Goal: Transaction & Acquisition: Book appointment/travel/reservation

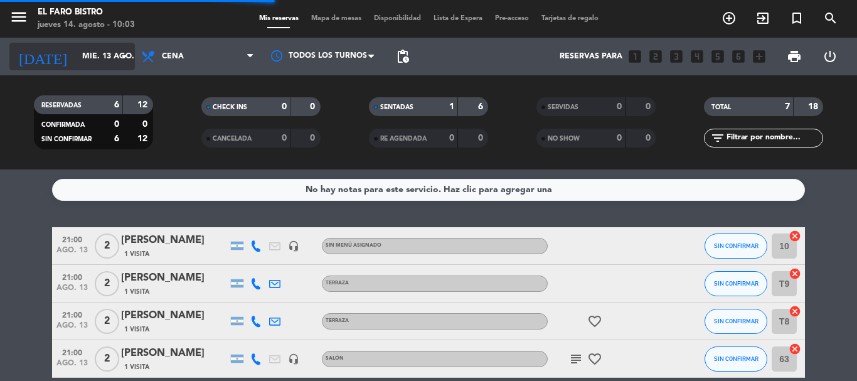
click at [89, 56] on input "mié. 13 ago." at bounding box center [129, 56] width 106 height 21
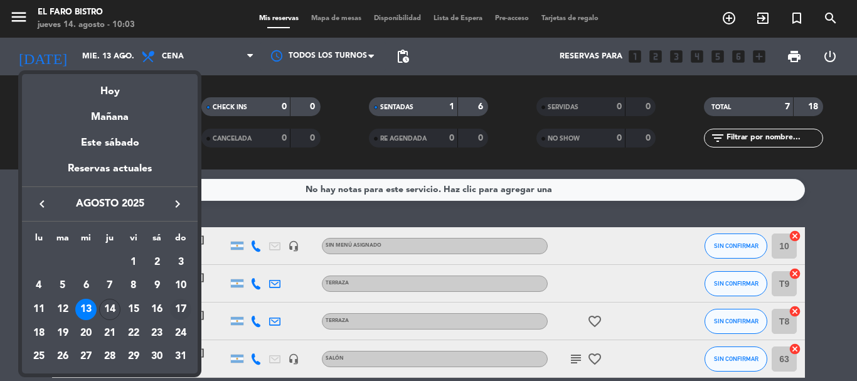
click at [185, 311] on div "17" at bounding box center [180, 309] width 21 height 21
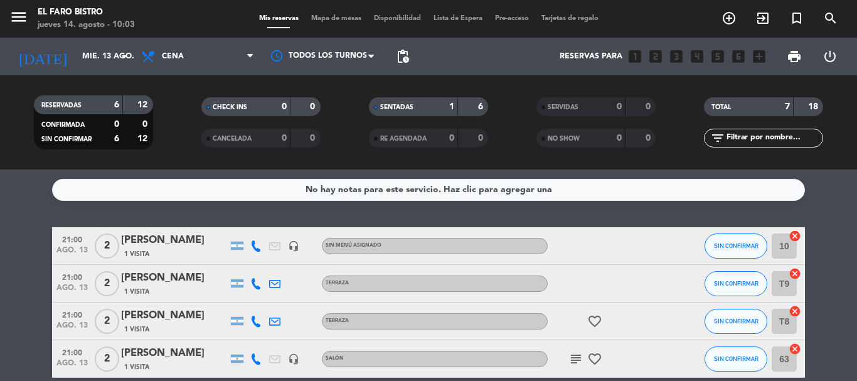
type input "dom. 17 ago."
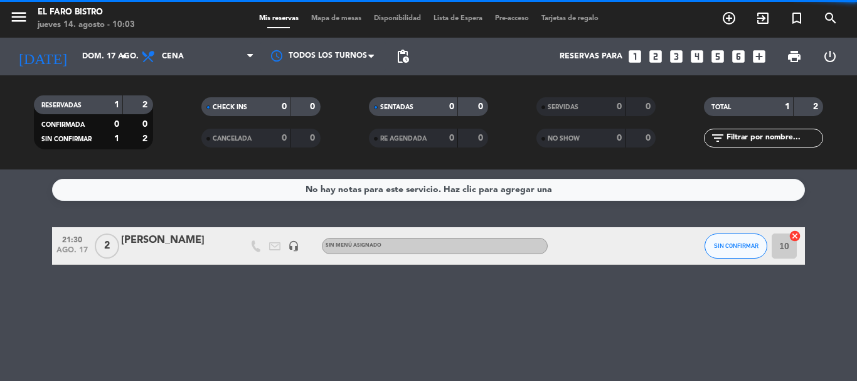
click at [190, 63] on span "Cena" at bounding box center [198, 57] width 126 height 28
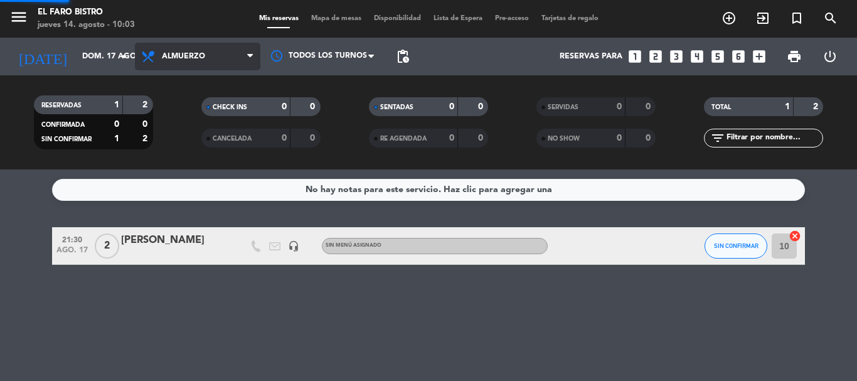
click at [193, 159] on div "menu El Faro Bistro jueves 14. agosto - 10:03 Mis reservas Mapa de mesas Dispon…" at bounding box center [428, 84] width 857 height 169
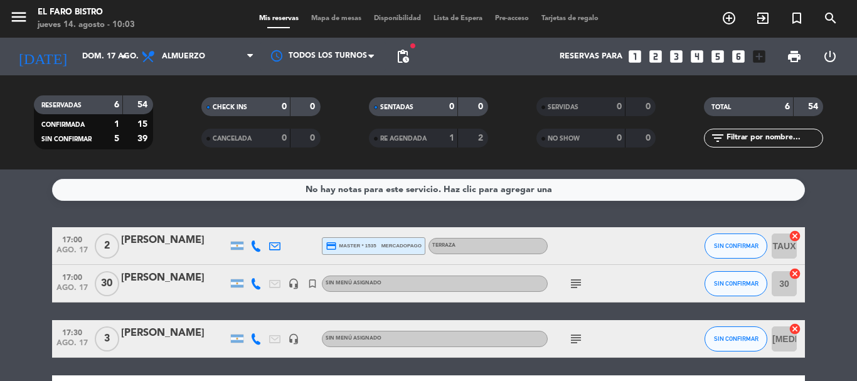
click at [168, 341] on div "[PERSON_NAME]" at bounding box center [174, 333] width 107 height 16
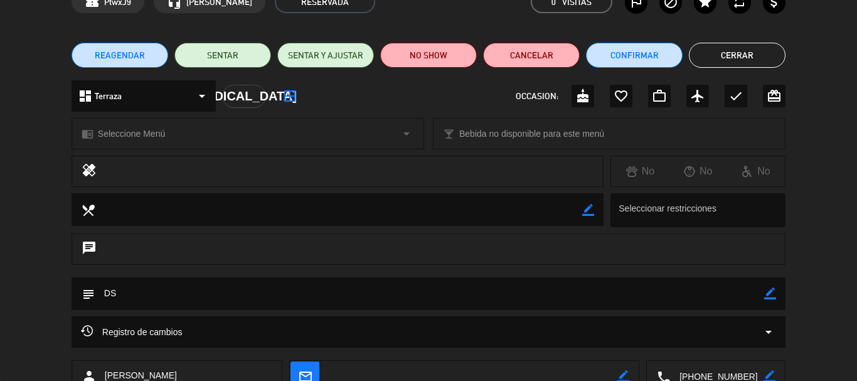
scroll to position [126, 0]
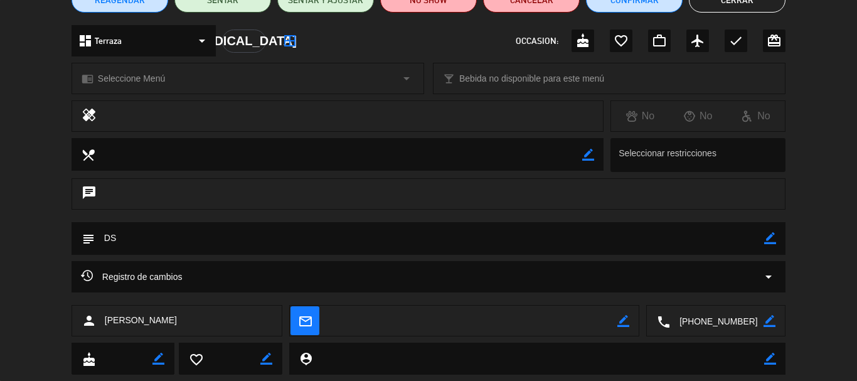
click at [771, 244] on icon "border_color" at bounding box center [771, 238] width 12 height 12
drag, startPoint x: 146, startPoint y: 234, endPoint x: 61, endPoint y: 234, distance: 85.4
click at [61, 234] on div "subject" at bounding box center [428, 241] width 857 height 39
type textarea "s"
type textarea "SEÑA $ 15.000"
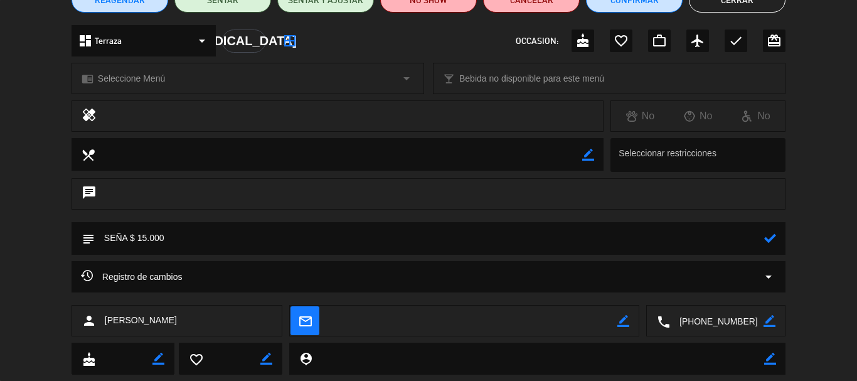
click at [767, 240] on icon at bounding box center [771, 238] width 12 height 12
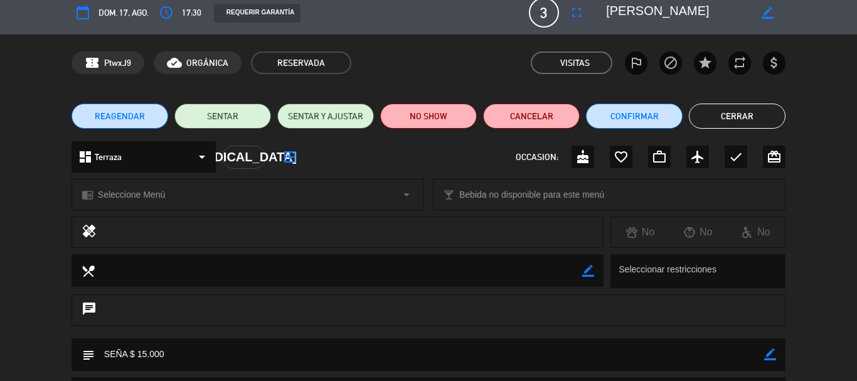
scroll to position [0, 0]
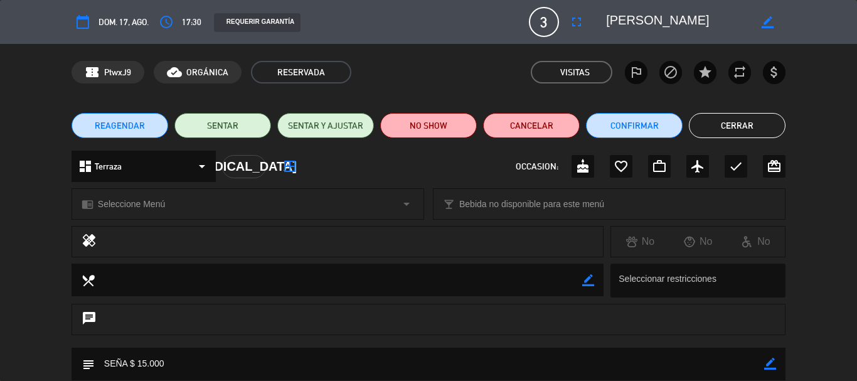
click at [728, 116] on button "Cerrar" at bounding box center [737, 125] width 97 height 25
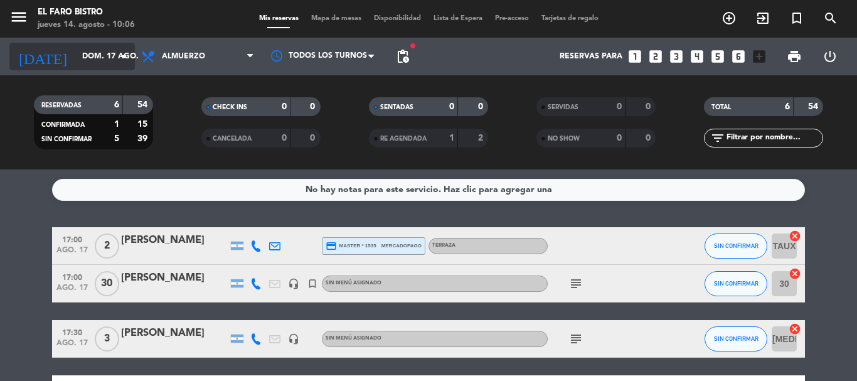
click at [104, 58] on input "dom. 17 ago." at bounding box center [129, 56] width 106 height 21
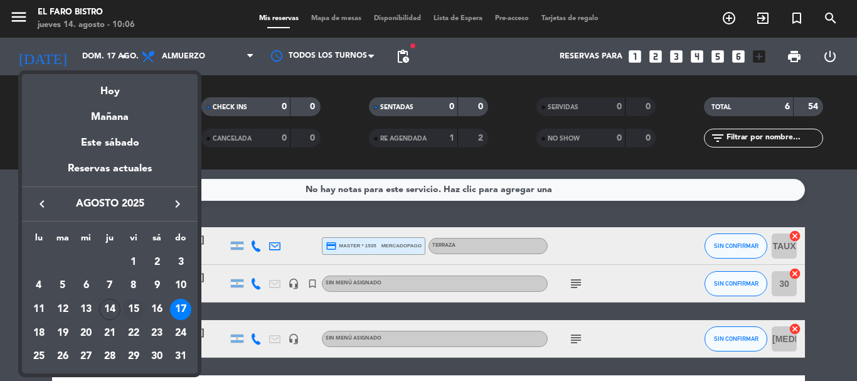
click at [132, 312] on div "15" at bounding box center [133, 309] width 21 height 21
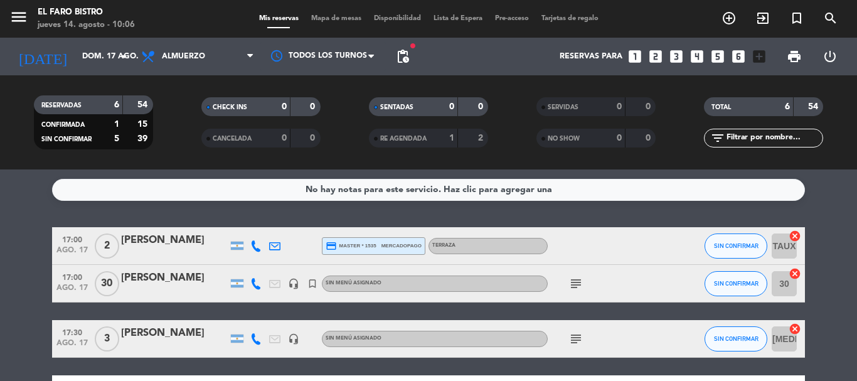
type input "vie. 15 ago."
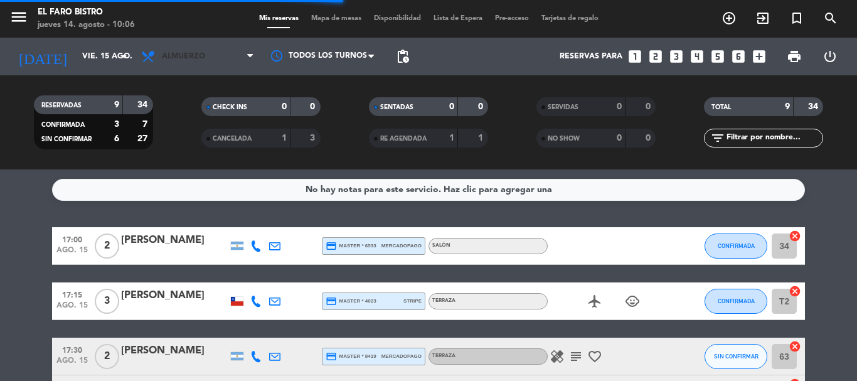
click at [201, 53] on span "Almuerzo" at bounding box center [183, 56] width 43 height 9
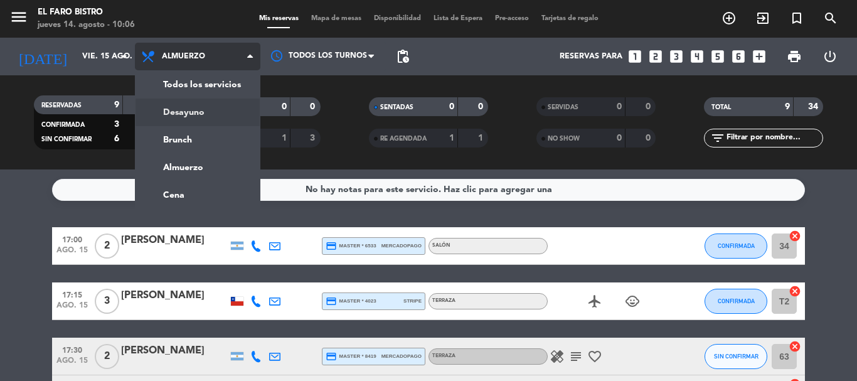
click at [208, 119] on div "menu El Faro Bistro jueves 14. agosto - 10:06 Mis reservas Mapa de mesas Dispon…" at bounding box center [428, 84] width 857 height 169
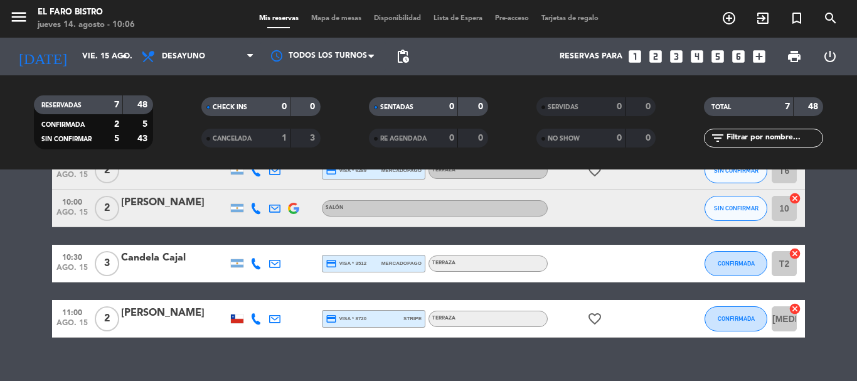
scroll to position [243, 0]
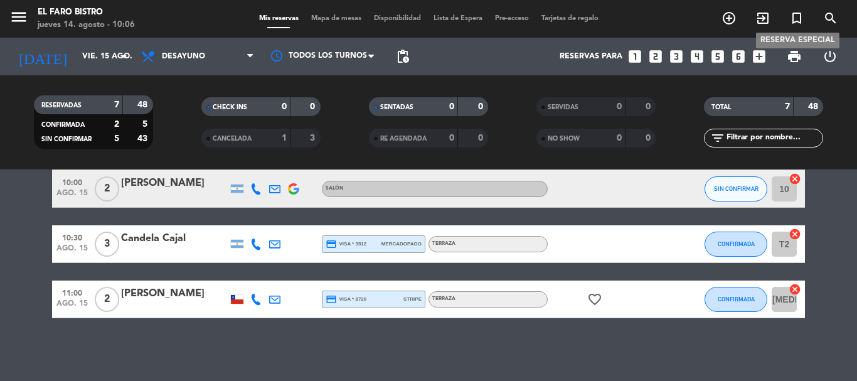
click at [801, 17] on icon "turned_in_not" at bounding box center [797, 18] width 15 height 15
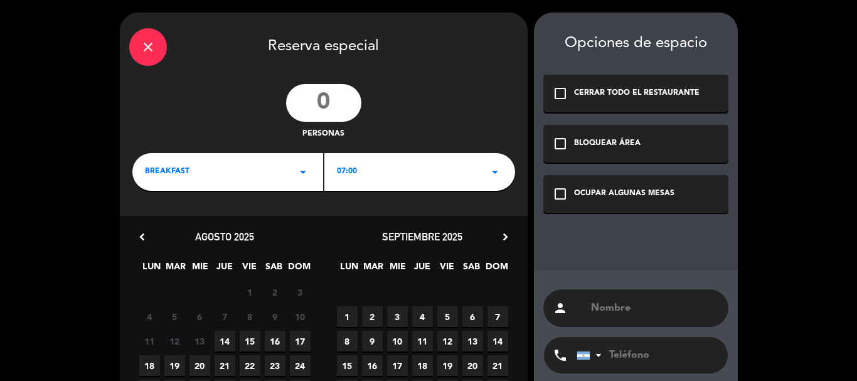
click at [357, 106] on input "number" at bounding box center [323, 103] width 75 height 38
type input "9"
click at [373, 180] on div "07:00 arrow_drop_down" at bounding box center [420, 172] width 191 height 38
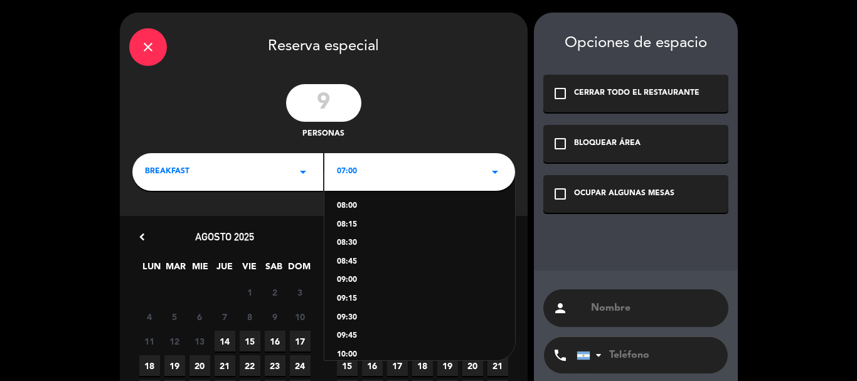
scroll to position [126, 0]
click at [355, 337] on div "10:30" at bounding box center [420, 341] width 166 height 13
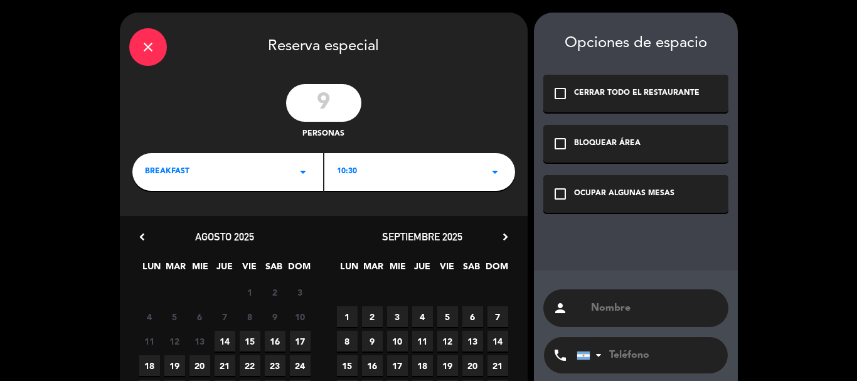
click at [252, 345] on span "15" at bounding box center [250, 341] width 21 height 21
click at [561, 196] on icon "check_box_outline_blank" at bounding box center [560, 193] width 15 height 15
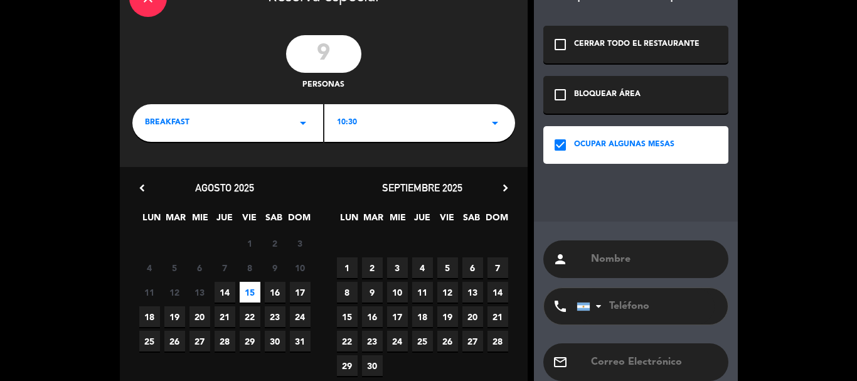
scroll to position [63, 0]
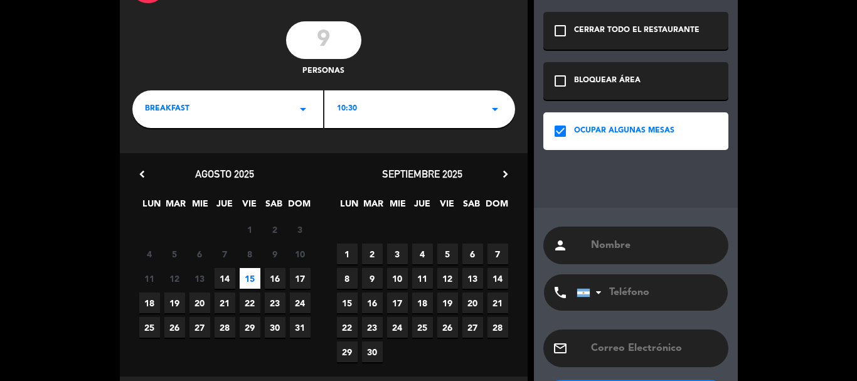
click at [618, 252] on input "text" at bounding box center [654, 246] width 129 height 18
paste input "[PERSON_NAME]"
type input "[PERSON_NAME]"
drag, startPoint x: 609, startPoint y: 299, endPoint x: 650, endPoint y: 290, distance: 42.5
click at [650, 290] on input "tel" at bounding box center [646, 292] width 138 height 36
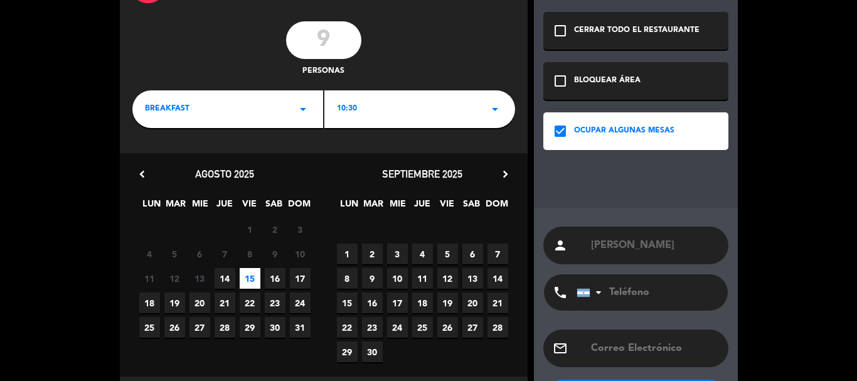
click at [650, 290] on input "tel" at bounding box center [646, 292] width 138 height 36
paste input "2612150407"
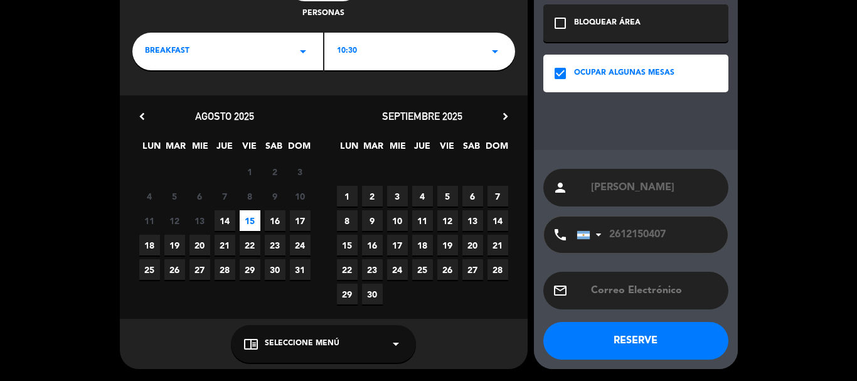
type input "2612150407"
click at [640, 347] on button "RESERVE" at bounding box center [636, 341] width 185 height 38
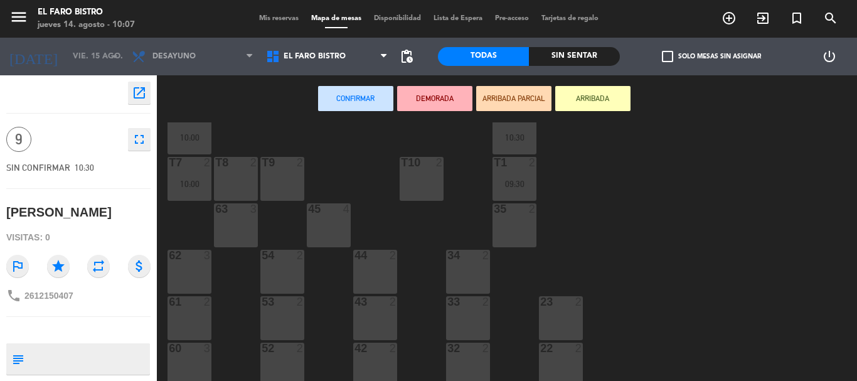
scroll to position [179, 0]
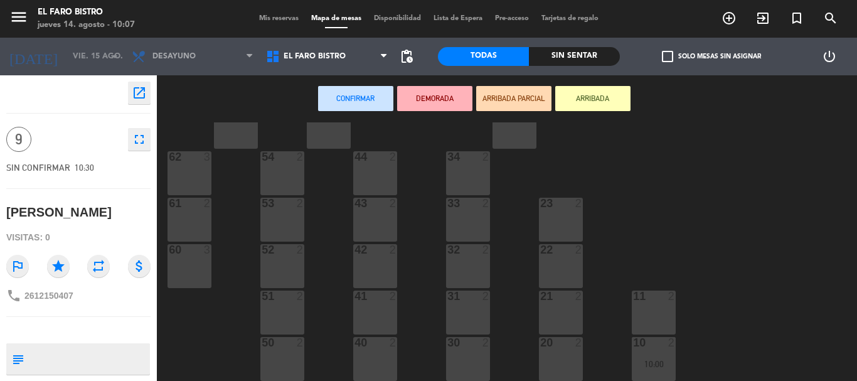
click at [373, 179] on div "44 2" at bounding box center [375, 173] width 44 height 44
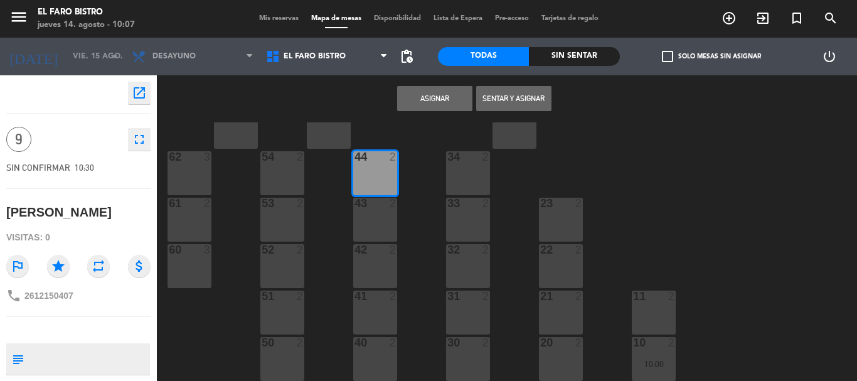
click at [384, 218] on div "43 2" at bounding box center [375, 220] width 44 height 44
click at [385, 261] on div "42 2" at bounding box center [375, 266] width 44 height 44
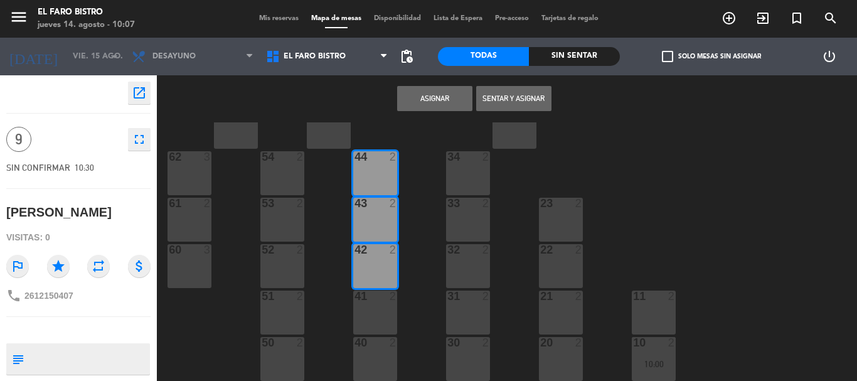
click at [384, 310] on div "41 2" at bounding box center [375, 313] width 44 height 44
click at [431, 102] on button "Asignar" at bounding box center [434, 98] width 75 height 25
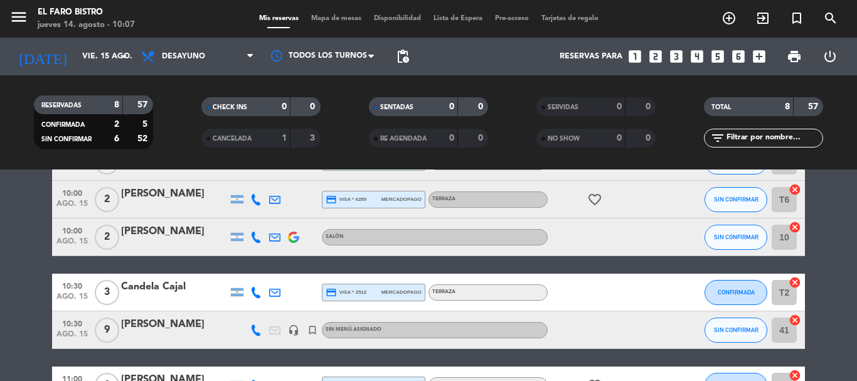
scroll to position [251, 0]
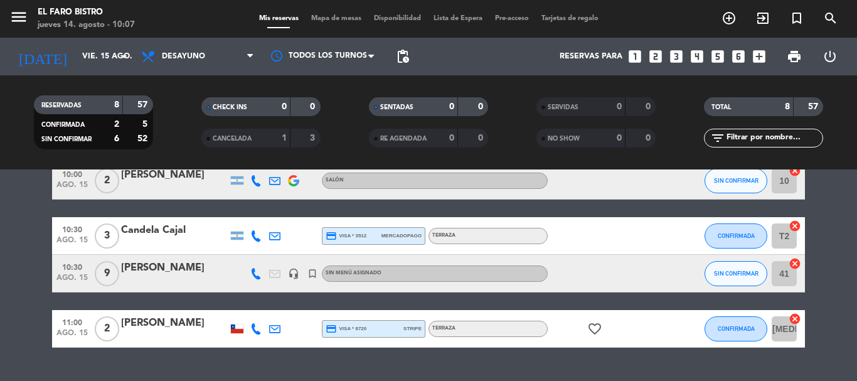
click at [185, 267] on div "[PERSON_NAME]" at bounding box center [174, 268] width 107 height 16
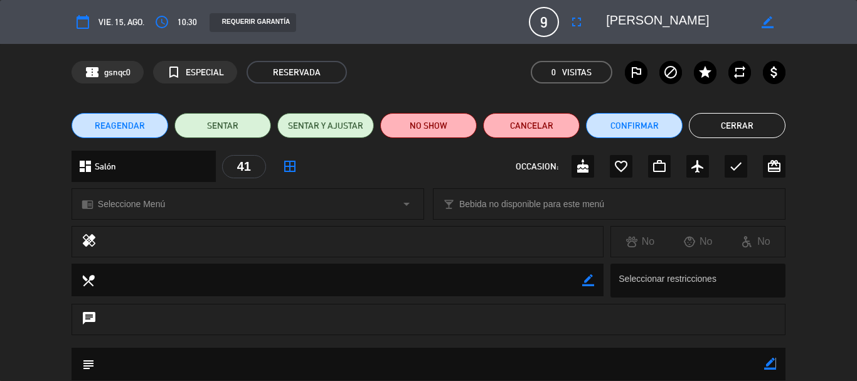
drag, startPoint x: 775, startPoint y: 366, endPoint x: 767, endPoint y: 364, distance: 7.8
click at [775, 366] on icon "border_color" at bounding box center [771, 364] width 12 height 12
click at [424, 370] on textarea at bounding box center [430, 364] width 670 height 32
type textarea "DS"
click at [772, 365] on icon at bounding box center [771, 364] width 12 height 12
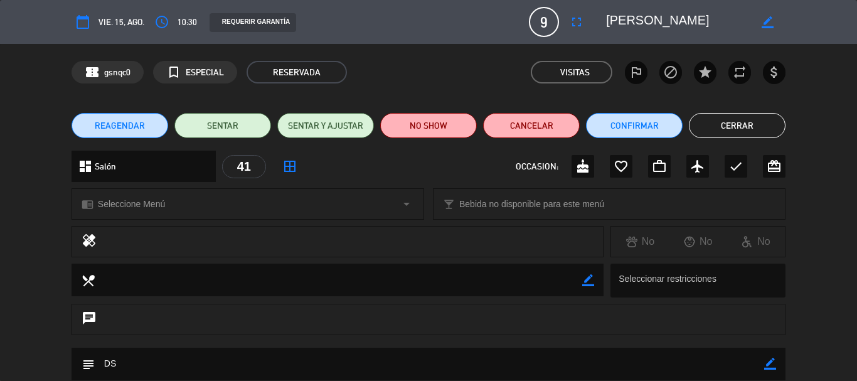
click at [725, 134] on button "Cerrar" at bounding box center [737, 125] width 97 height 25
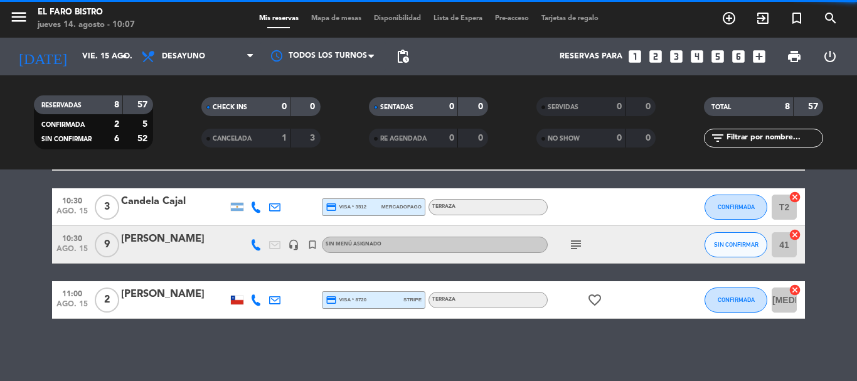
scroll to position [281, 0]
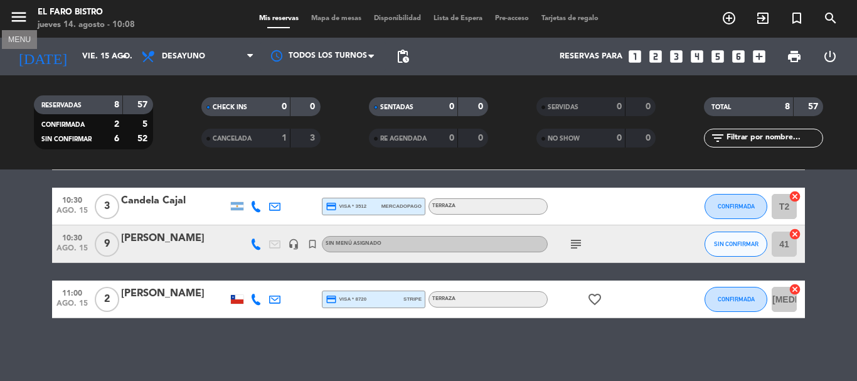
click at [18, 21] on icon "menu" at bounding box center [18, 17] width 19 height 19
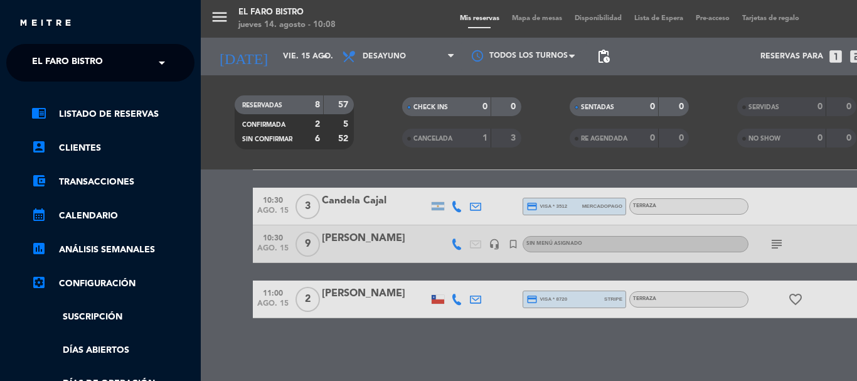
click at [85, 68] on span "El Faro Bistro" at bounding box center [67, 63] width 71 height 26
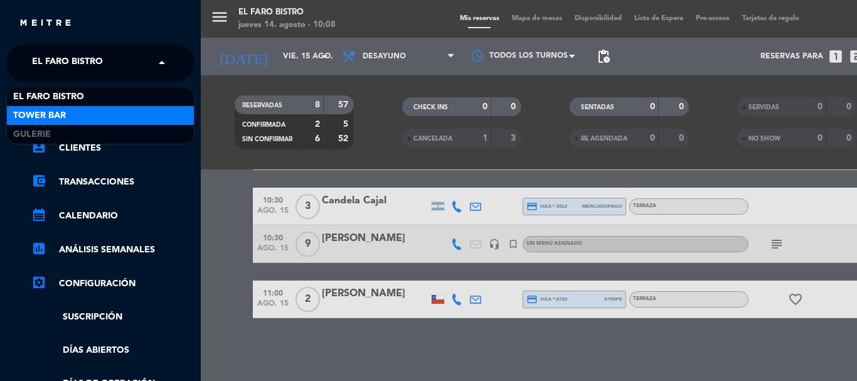
click at [77, 115] on div "Tower Bar" at bounding box center [100, 115] width 187 height 19
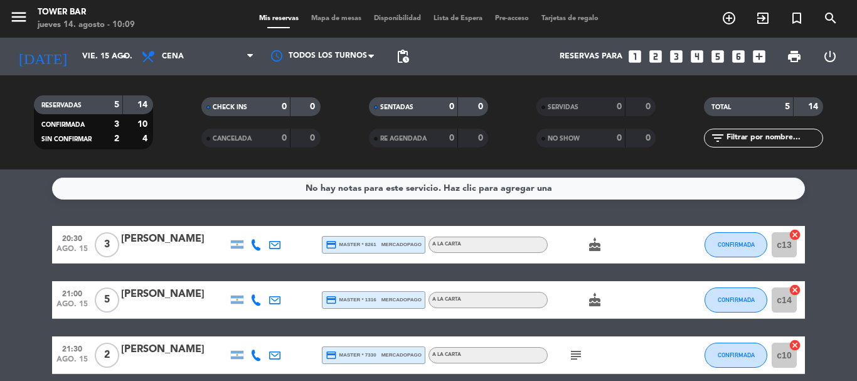
scroll to position [0, 0]
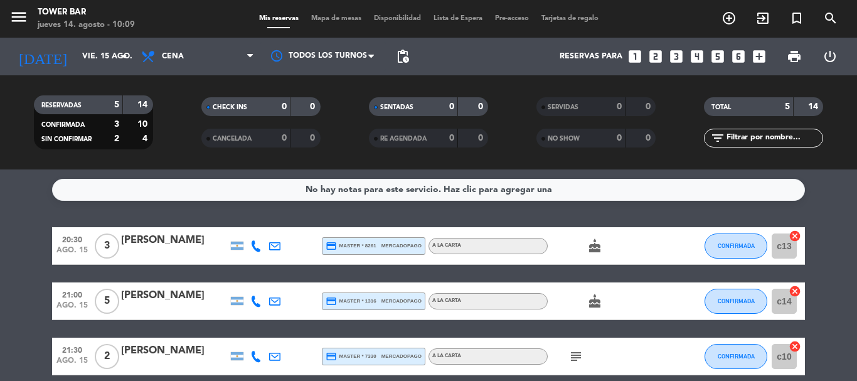
click at [682, 58] on icon "looks_3" at bounding box center [676, 56] width 16 height 16
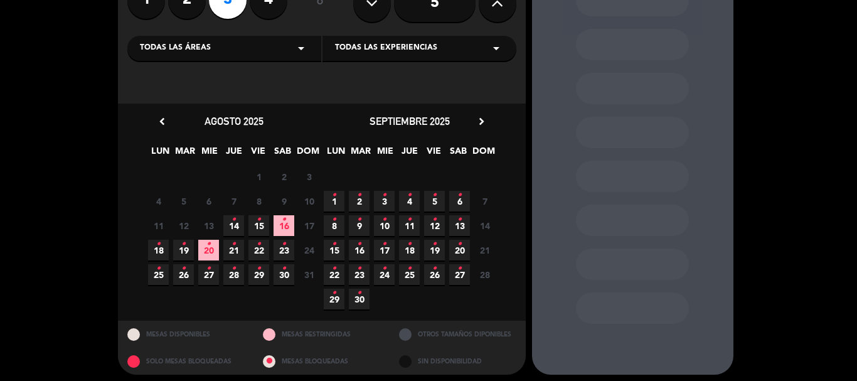
click at [259, 226] on icon "•" at bounding box center [259, 220] width 4 height 20
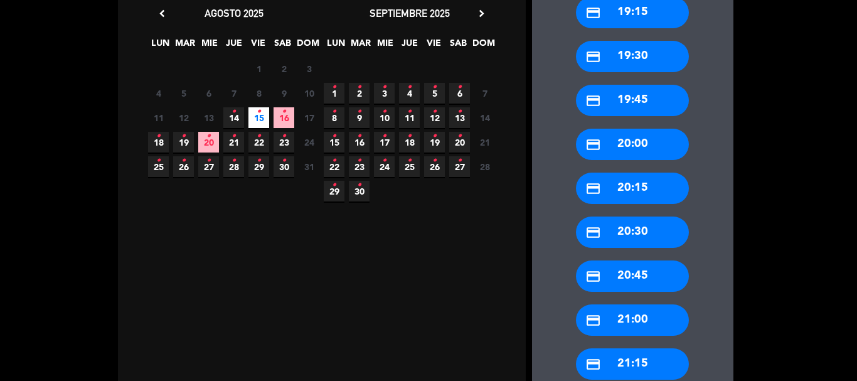
scroll to position [239, 0]
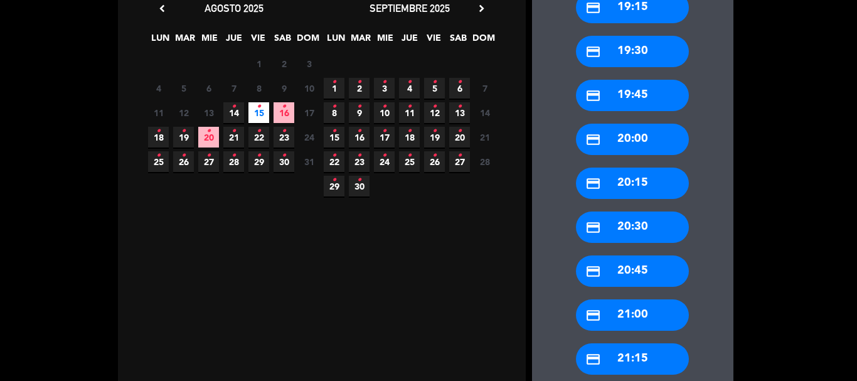
click at [628, 318] on div "credit_card 21:00" at bounding box center [632, 314] width 113 height 31
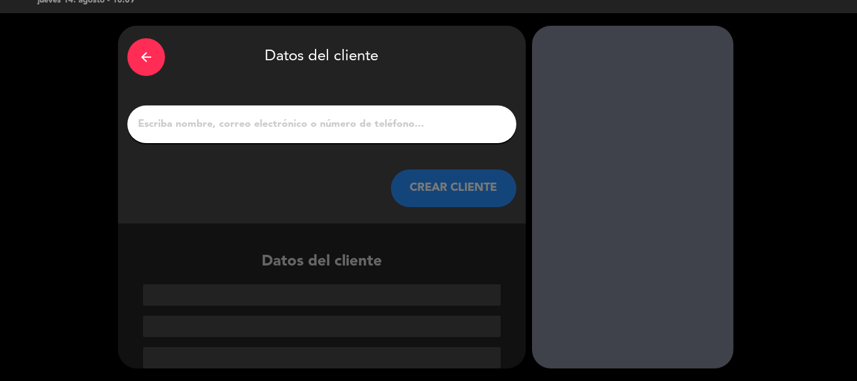
scroll to position [24, 0]
click at [244, 124] on input "1" at bounding box center [322, 124] width 370 height 18
paste input "[PERSON_NAME] [PERSON_NAME]"
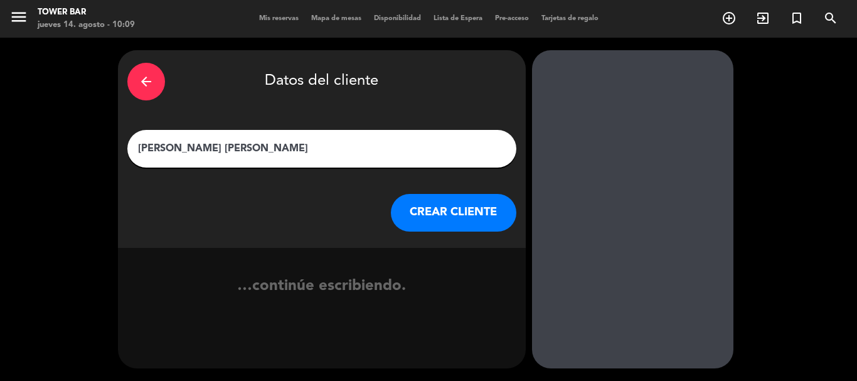
scroll to position [0, 0]
type input "[PERSON_NAME] [PERSON_NAME]"
click at [435, 217] on button "CREAR CLIENTE" at bounding box center [454, 213] width 126 height 38
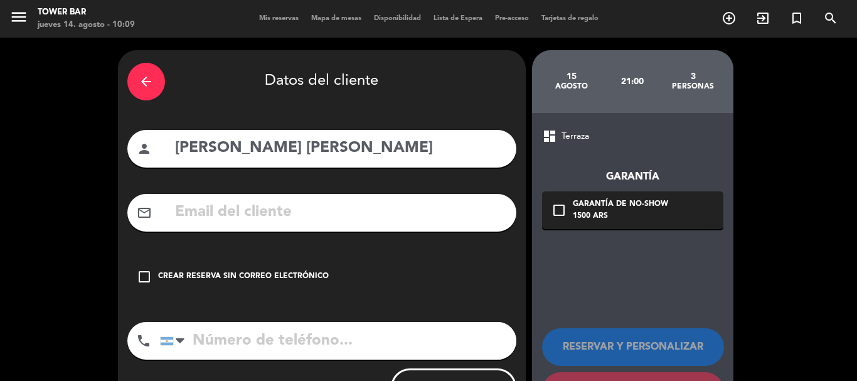
click at [293, 351] on input "tel" at bounding box center [338, 341] width 357 height 38
paste input "2942 574039"
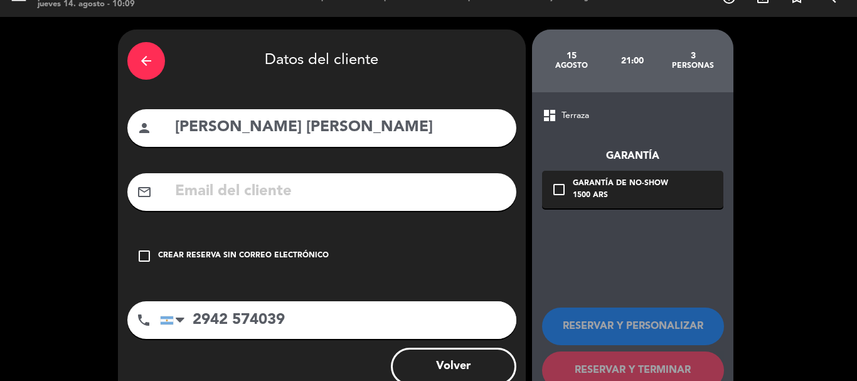
scroll to position [56, 0]
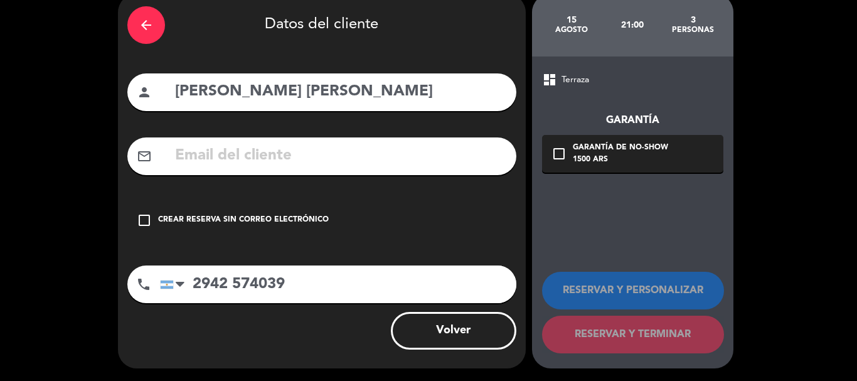
type input "2942 574039"
click at [142, 223] on icon "check_box_outline_blank" at bounding box center [144, 220] width 15 height 15
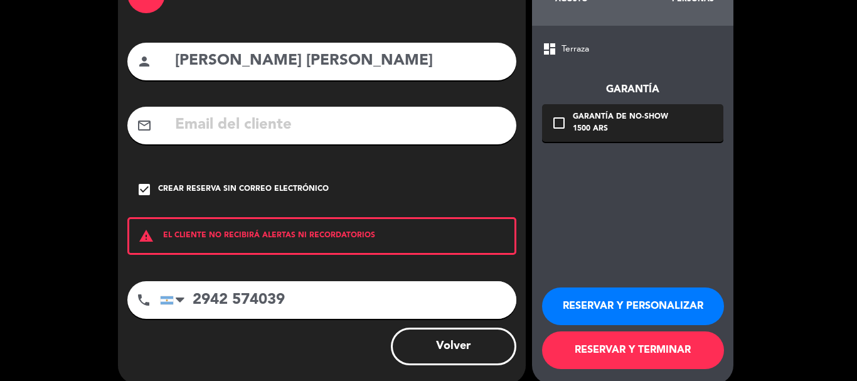
scroll to position [103, 0]
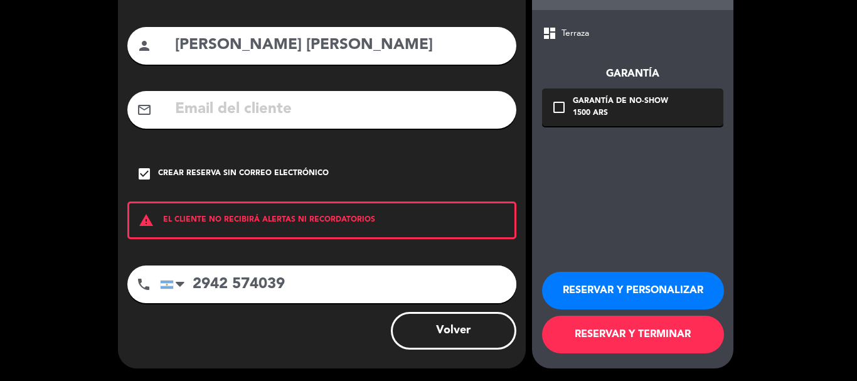
click at [650, 292] on button "RESERVAR Y PERSONALIZAR" at bounding box center [633, 291] width 182 height 38
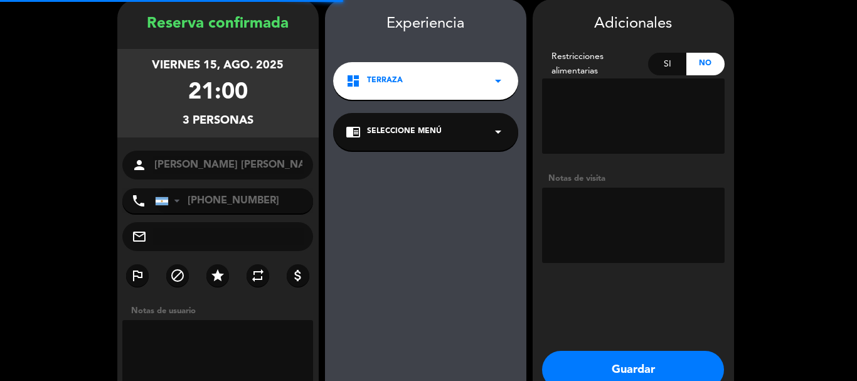
scroll to position [50, 0]
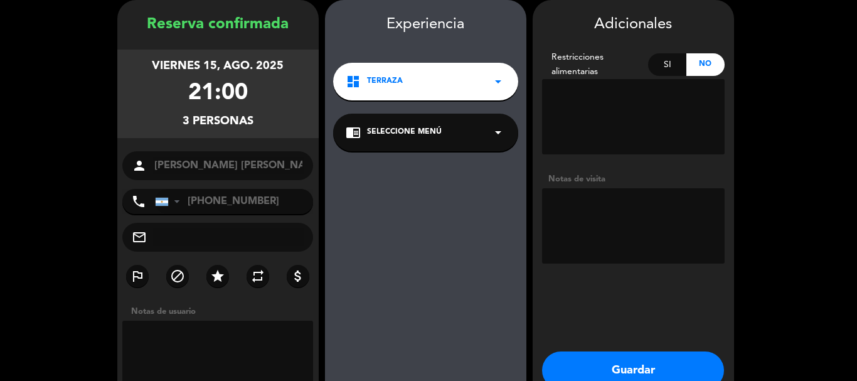
click at [606, 213] on textarea at bounding box center [633, 225] width 183 height 75
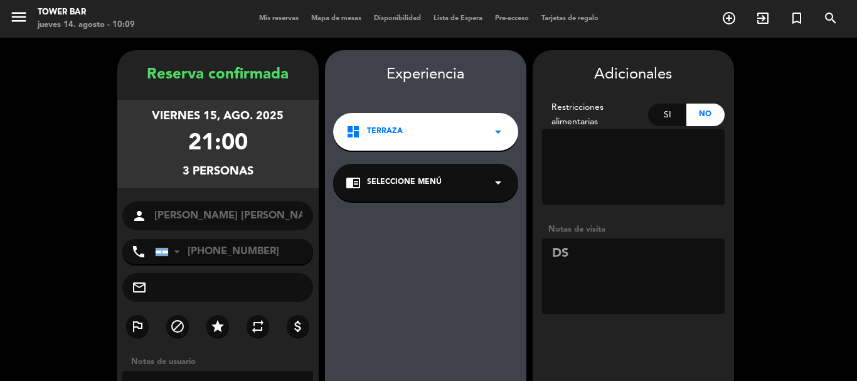
type textarea "DS"
click at [461, 138] on div "dashboard Terraza arrow_drop_down" at bounding box center [425, 132] width 185 height 38
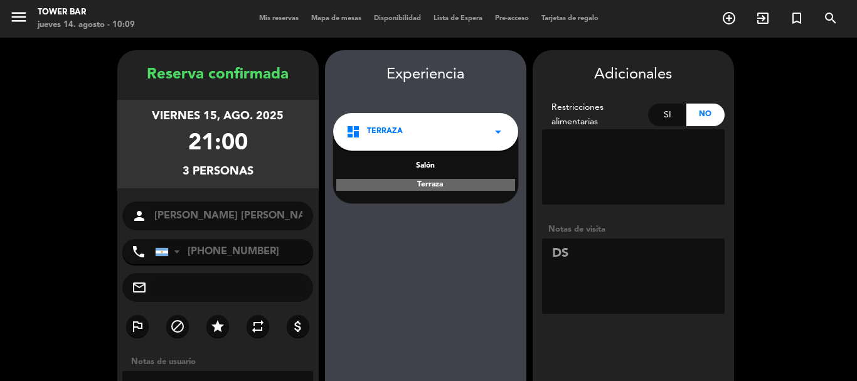
click at [433, 169] on div "Salón" at bounding box center [426, 166] width 160 height 13
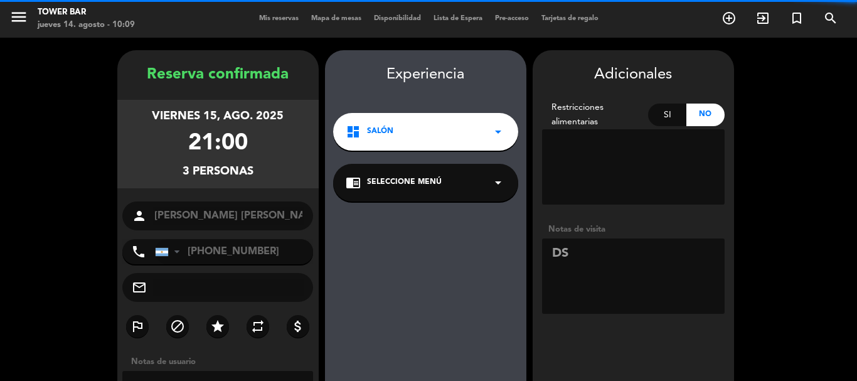
scroll to position [121, 0]
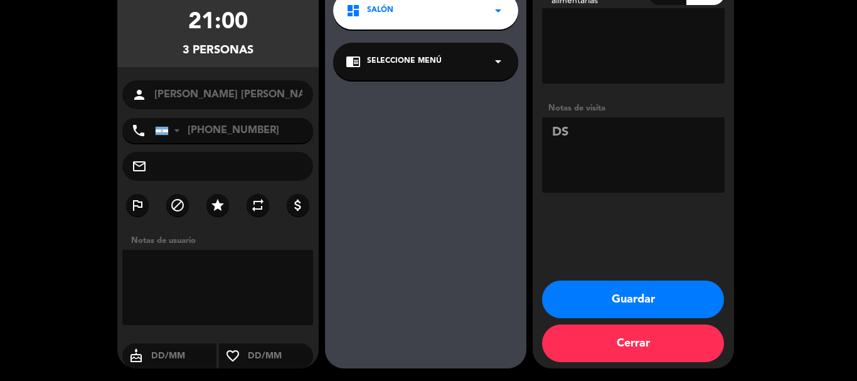
click at [641, 295] on button "Guardar" at bounding box center [633, 300] width 182 height 38
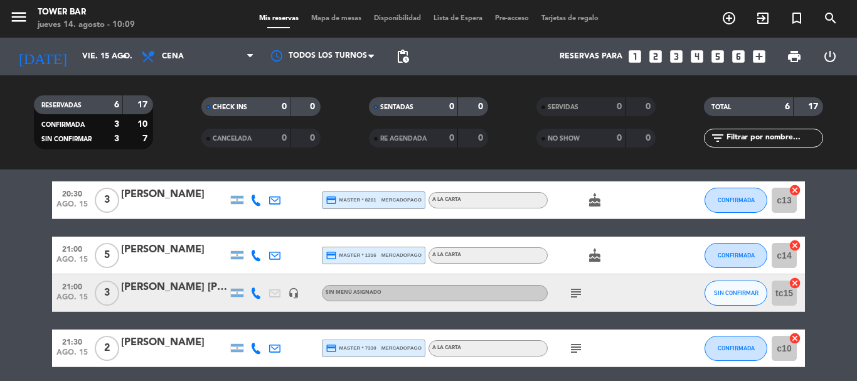
scroll to position [63, 0]
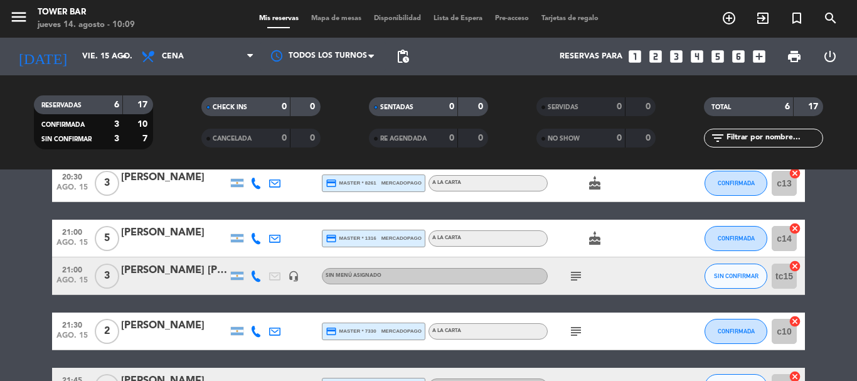
click at [577, 272] on icon "subject" at bounding box center [576, 276] width 15 height 15
click at [17, 23] on icon "menu" at bounding box center [18, 17] width 19 height 19
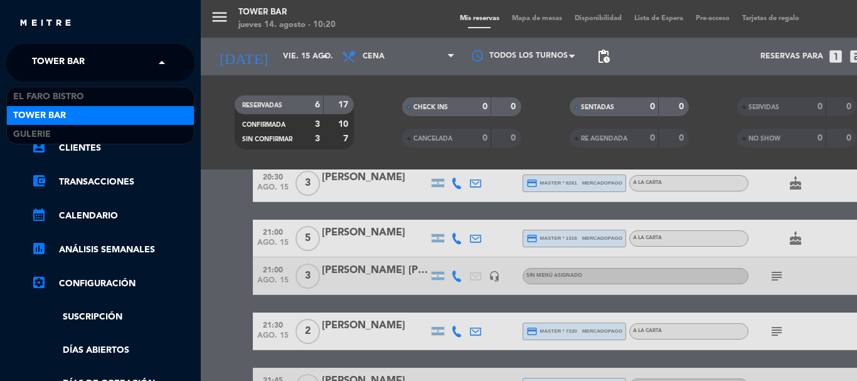
click at [86, 69] on div "× Tower Bar" at bounding box center [65, 63] width 77 height 26
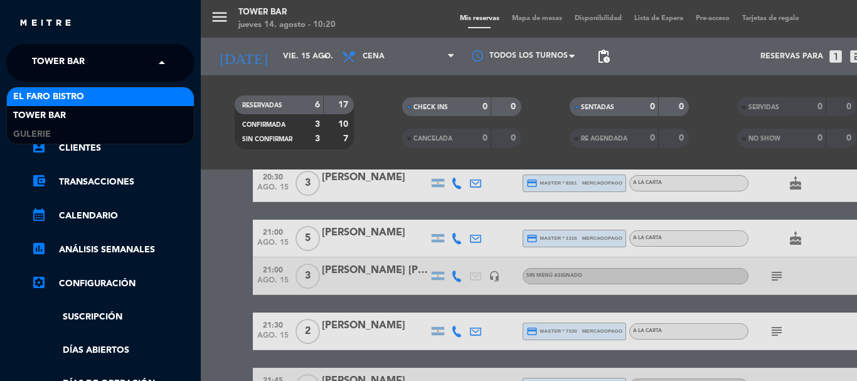
click at [83, 92] on span "El Faro Bistro" at bounding box center [48, 97] width 71 height 14
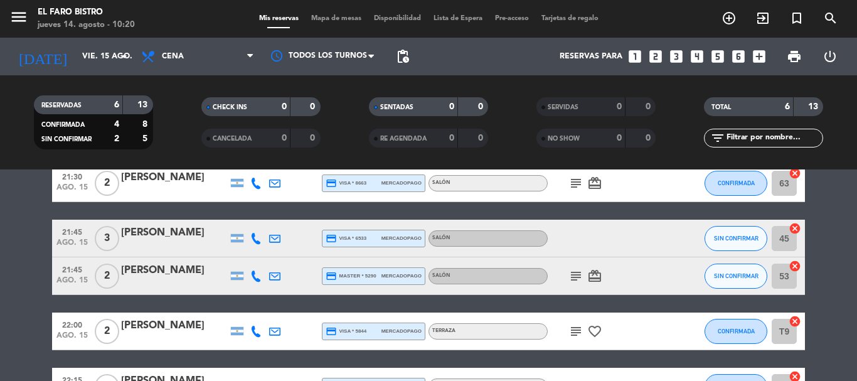
click at [176, 62] on span "Cena" at bounding box center [198, 57] width 126 height 28
click at [185, 166] on div "menu El Faro Bistro jueves 14. agosto - 10:20 Mis reservas Mapa de mesas Dispon…" at bounding box center [428, 84] width 857 height 169
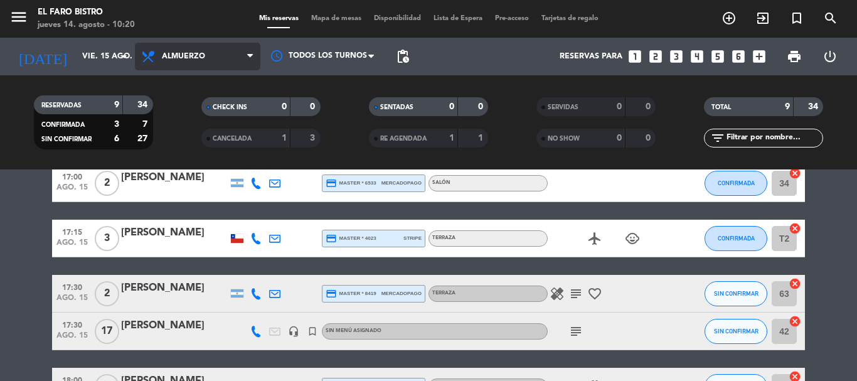
click at [202, 52] on span "Almuerzo" at bounding box center [183, 56] width 43 height 9
click at [209, 108] on div "menu El Faro Bistro jueves 14. agosto - 10:20 Mis reservas Mapa de mesas Dispon…" at bounding box center [428, 84] width 857 height 169
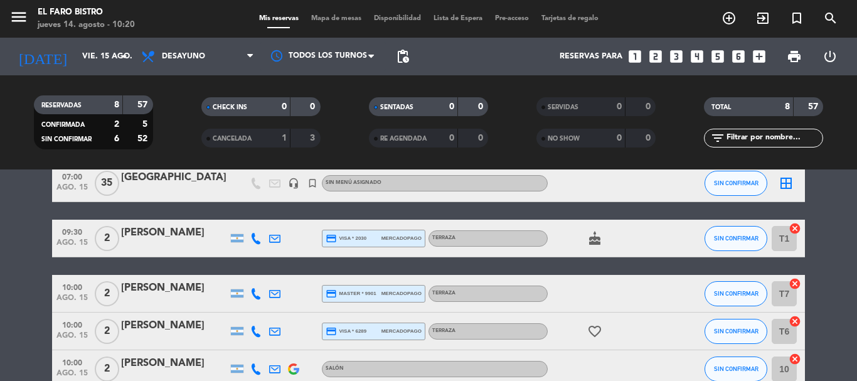
click at [682, 51] on icon "looks_3" at bounding box center [676, 56] width 16 height 16
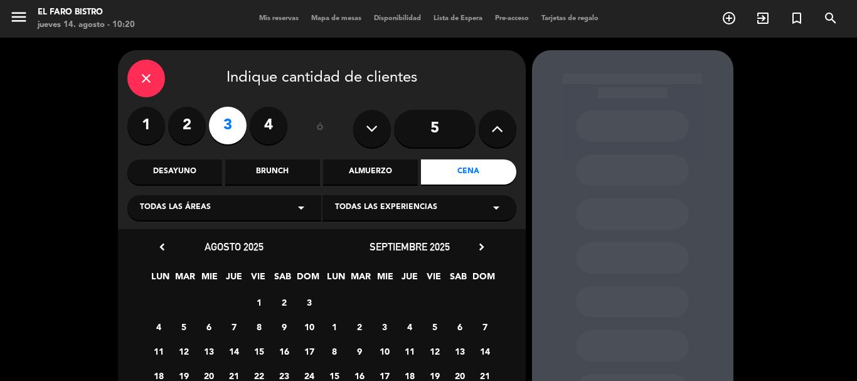
click at [264, 348] on span "15" at bounding box center [259, 351] width 21 height 21
click at [281, 169] on div "Brunch" at bounding box center [272, 171] width 95 height 25
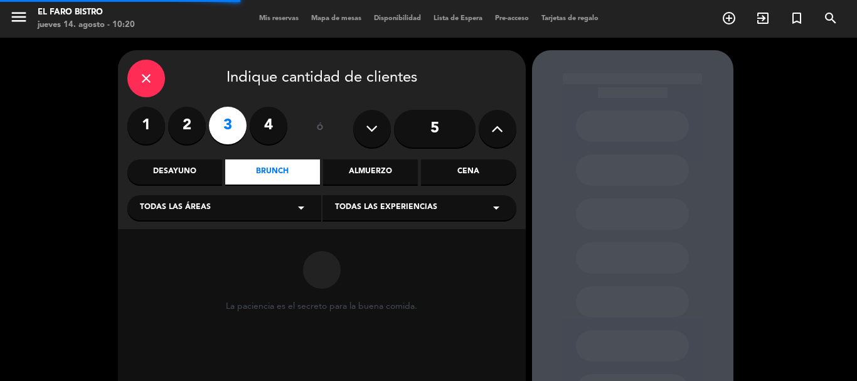
click at [197, 174] on div "Desayuno" at bounding box center [174, 171] width 95 height 25
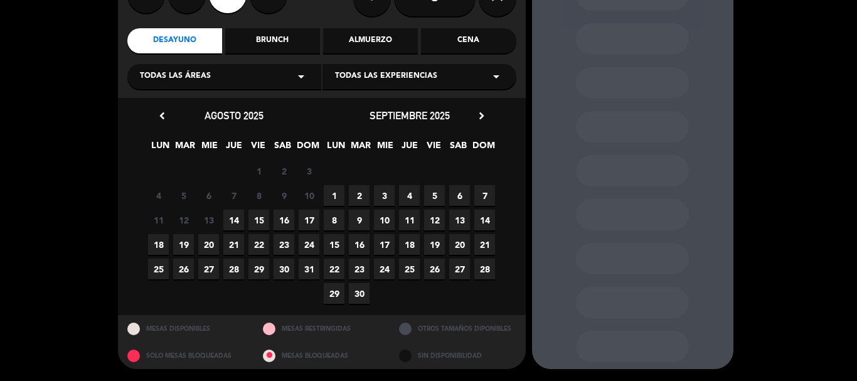
click at [267, 211] on span "15" at bounding box center [259, 220] width 21 height 21
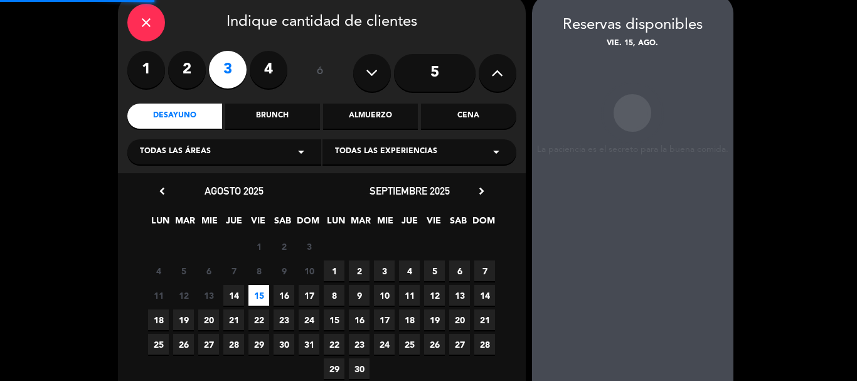
scroll to position [50, 0]
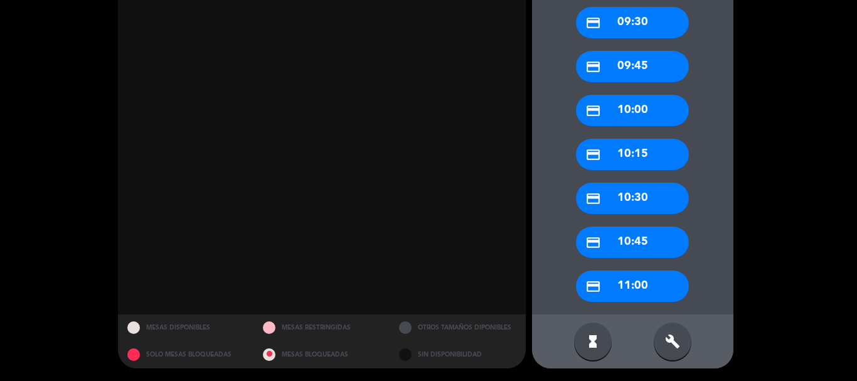
click at [653, 285] on div "credit_card 11:00" at bounding box center [632, 286] width 113 height 31
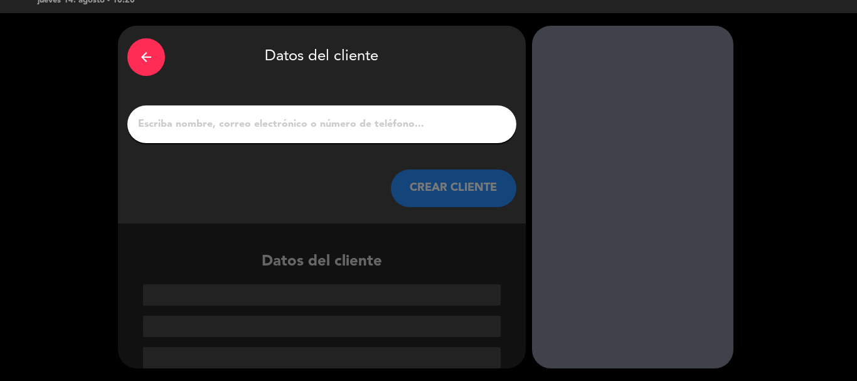
click at [278, 114] on div at bounding box center [321, 124] width 389 height 38
click at [266, 126] on input "1" at bounding box center [322, 124] width 370 height 18
paste input "[PERSON_NAME]"
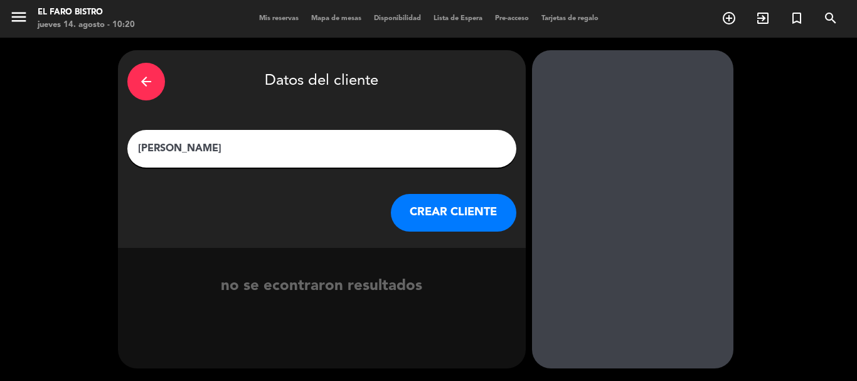
type input "[PERSON_NAME]"
click at [446, 225] on button "CREAR CLIENTE" at bounding box center [454, 213] width 126 height 38
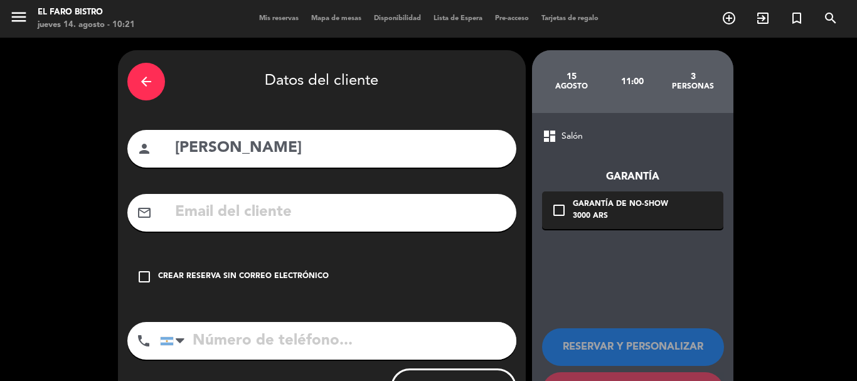
click at [220, 353] on input "tel" at bounding box center [338, 341] width 357 height 38
paste input "2604264974"
type input "2604264974"
click at [144, 281] on icon "check_box_outline_blank" at bounding box center [144, 276] width 15 height 15
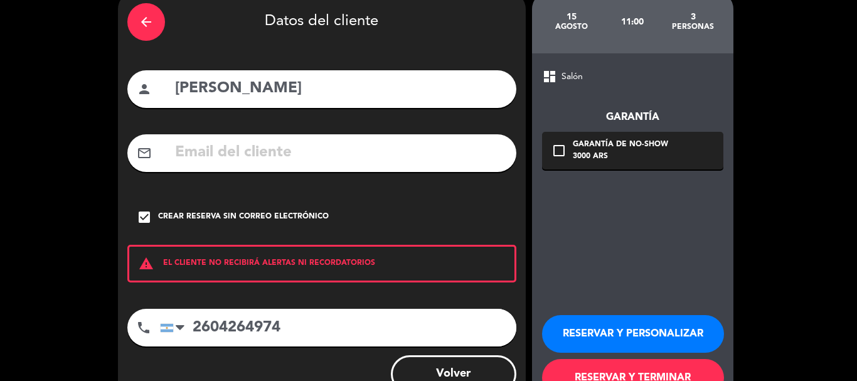
scroll to position [103, 0]
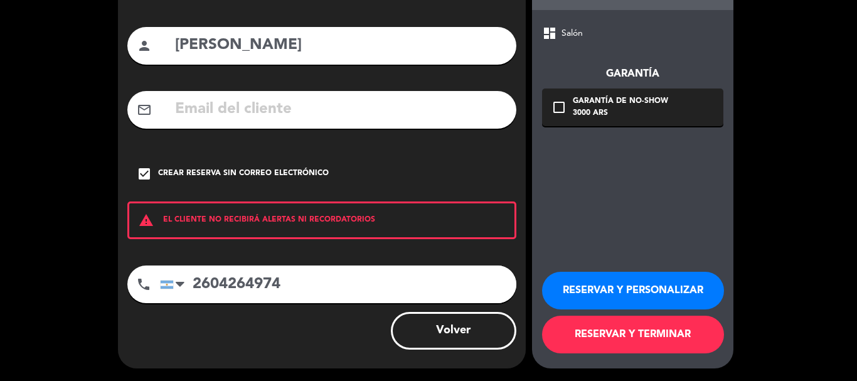
click at [616, 298] on button "RESERVAR Y PERSONALIZAR" at bounding box center [633, 291] width 182 height 38
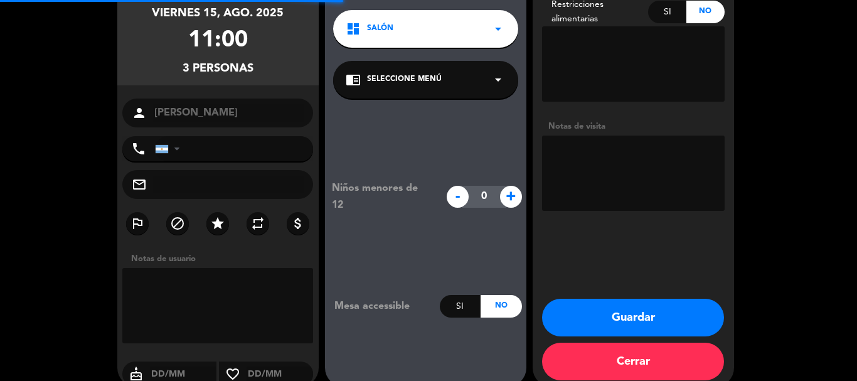
type input "[PHONE_NUMBER]"
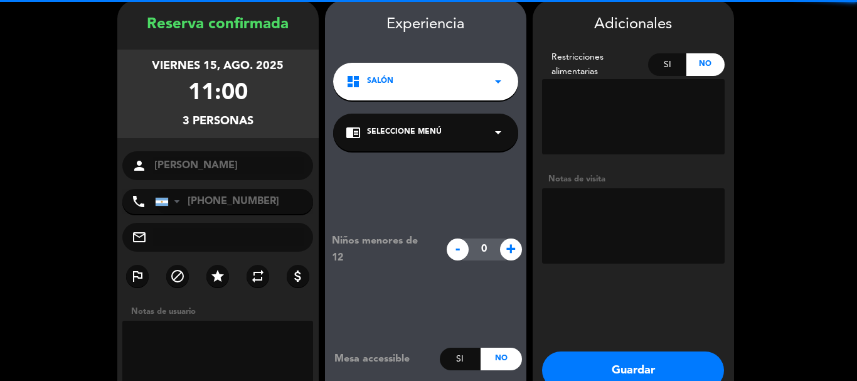
click at [594, 210] on textarea at bounding box center [633, 225] width 183 height 75
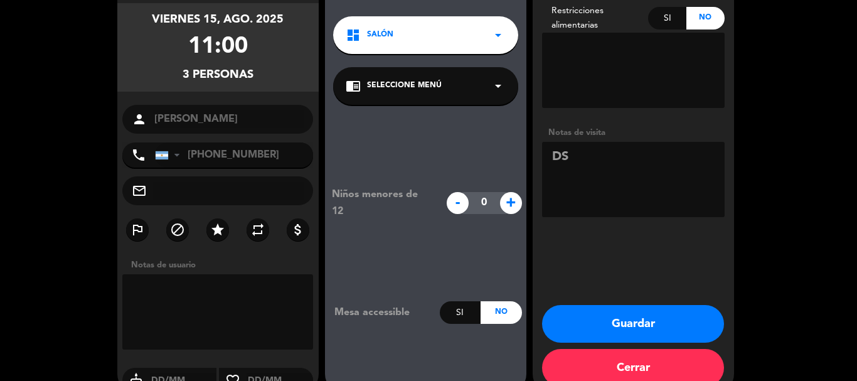
scroll to position [121, 0]
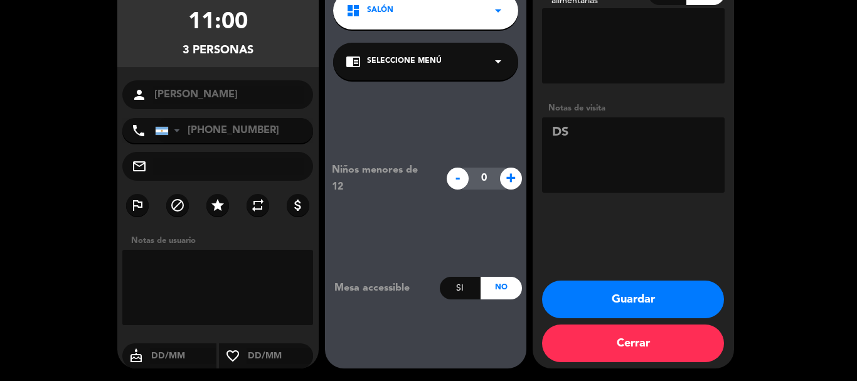
type textarea "DS"
click at [637, 297] on button "Guardar" at bounding box center [633, 300] width 182 height 38
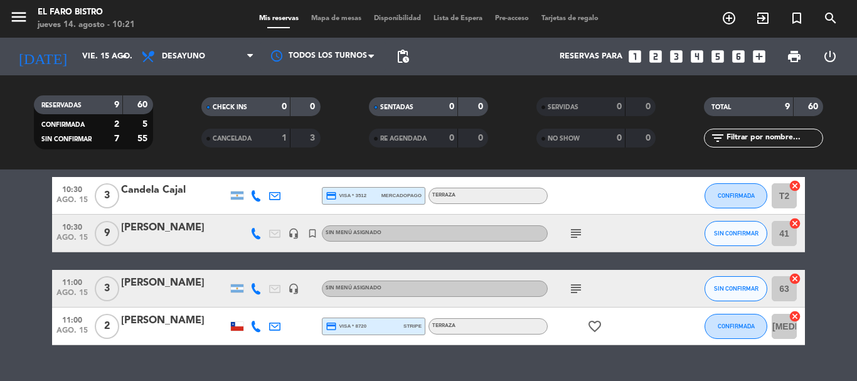
scroll to position [314, 0]
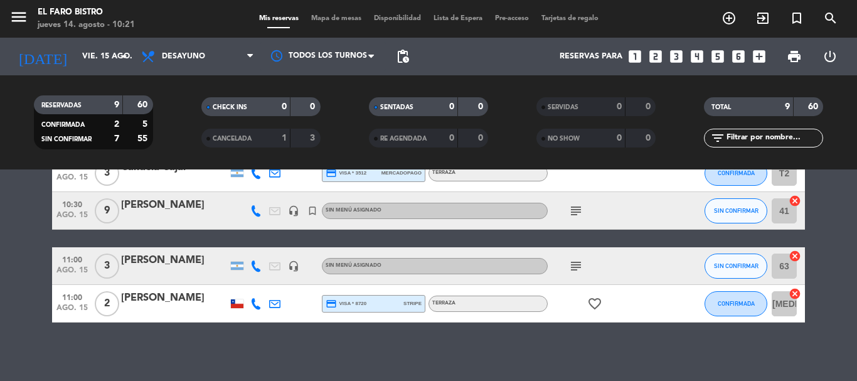
click at [572, 267] on icon "subject" at bounding box center [576, 266] width 15 height 15
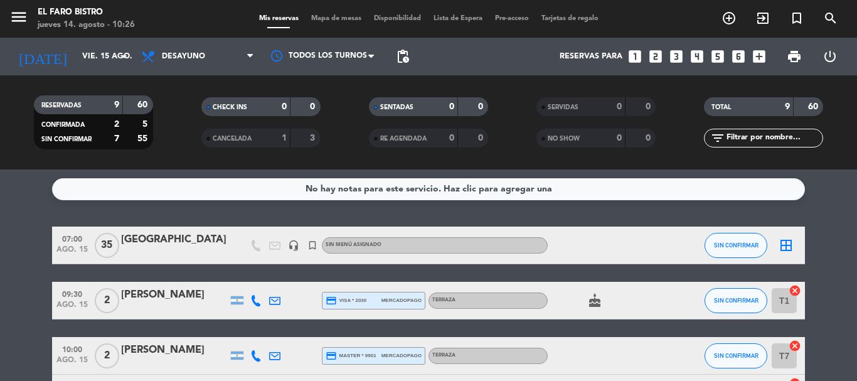
scroll to position [0, 0]
